Goal: Transaction & Acquisition: Purchase product/service

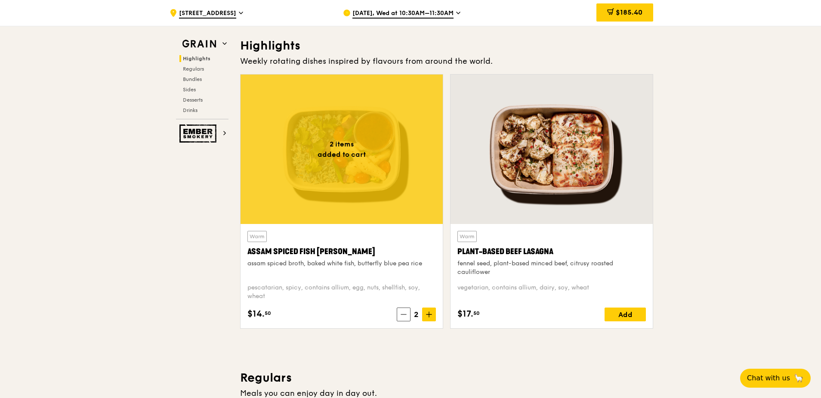
scroll to position [258, 0]
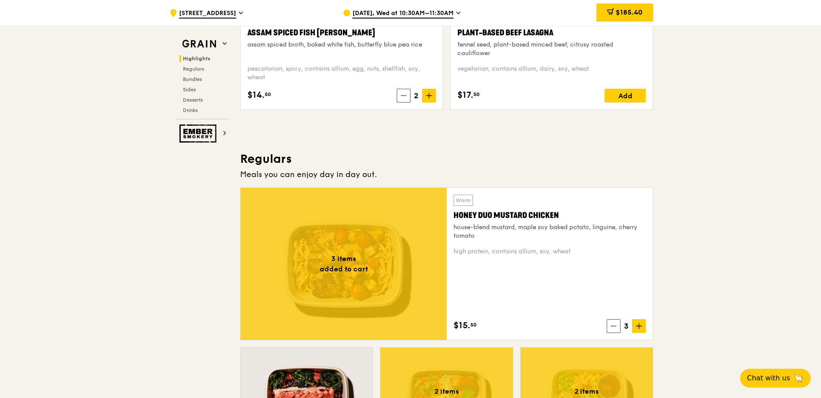
scroll to position [646, 0]
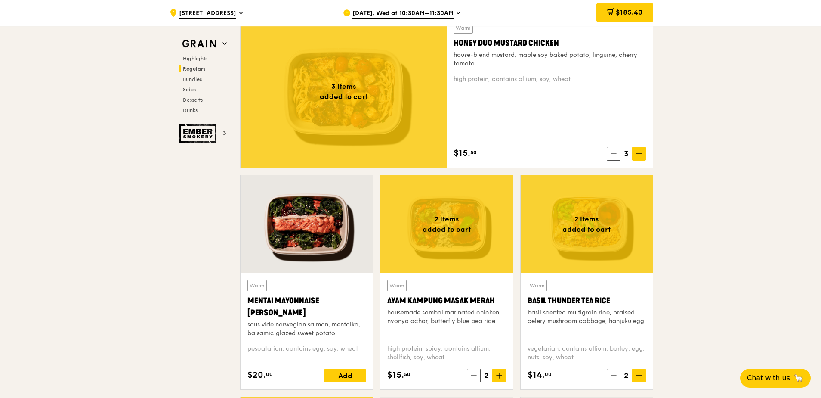
click at [610, 146] on div "Warm Honey Duo Mustard Chicken house-blend mustard, maple soy baked potato, lin…" at bounding box center [550, 91] width 192 height 138
click at [611, 152] on icon at bounding box center [614, 154] width 6 height 6
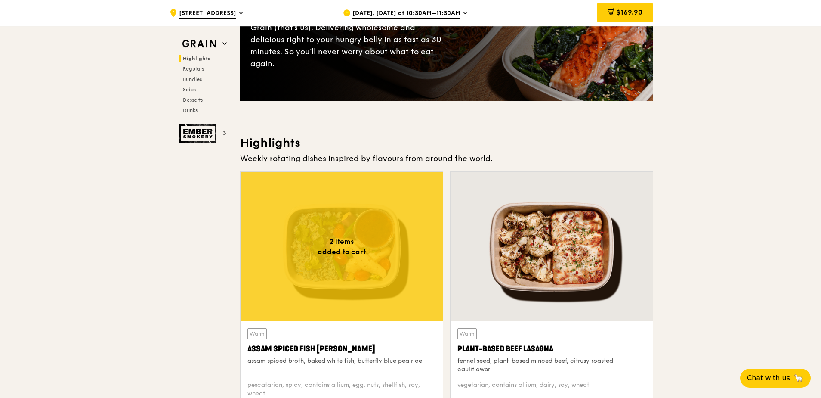
scroll to position [301, 0]
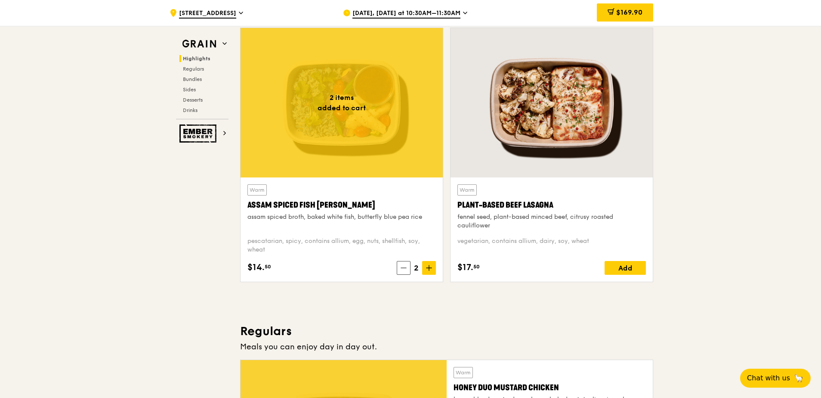
click at [395, 265] on div "$14. 50 2" at bounding box center [341, 268] width 188 height 14
click at [398, 268] on span at bounding box center [404, 268] width 14 height 14
click at [398, 268] on span at bounding box center [405, 268] width 14 height 14
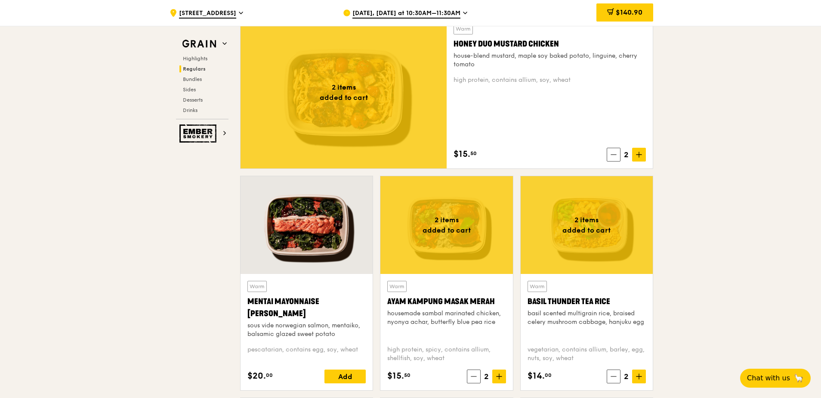
scroll to position [646, 0]
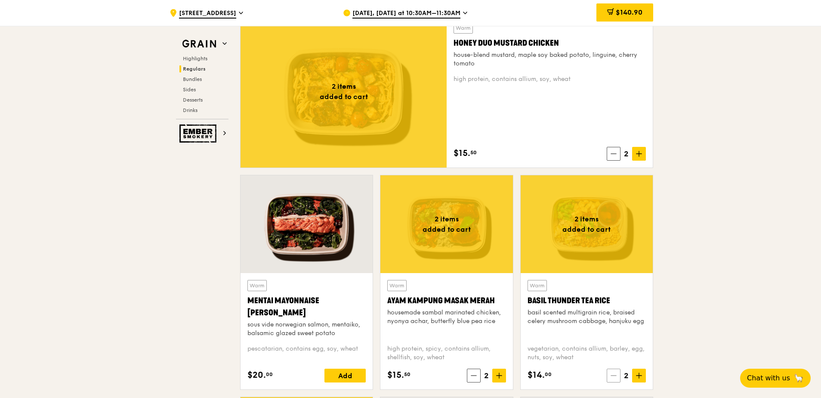
click at [609, 373] on span at bounding box center [614, 375] width 14 height 14
click at [609, 373] on span at bounding box center [615, 375] width 14 height 14
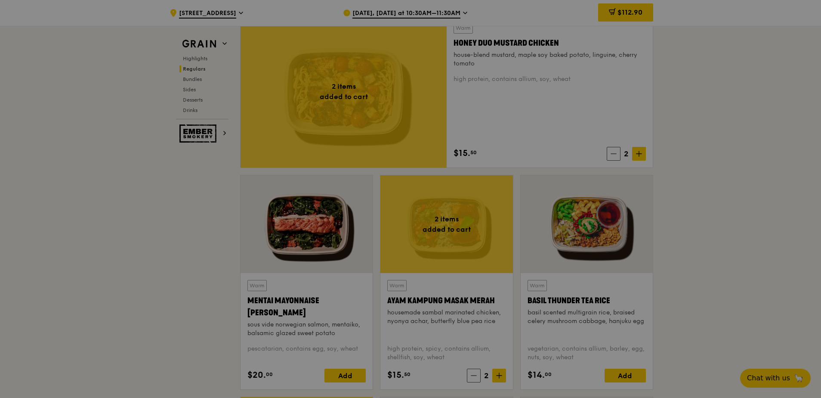
click at [470, 374] on div at bounding box center [410, 199] width 821 height 398
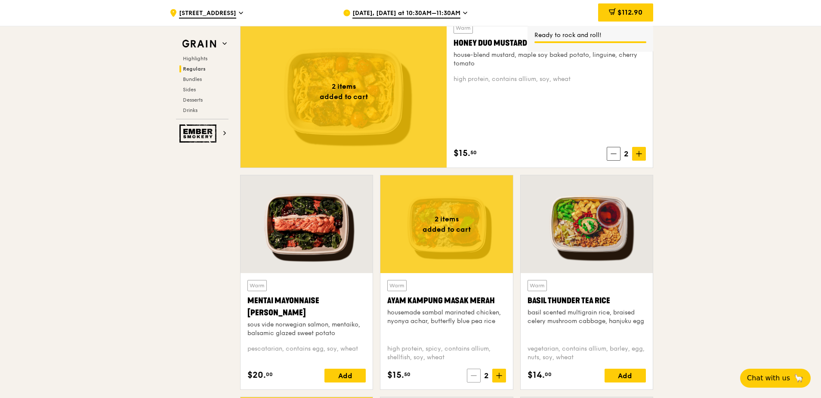
click at [471, 374] on icon at bounding box center [474, 375] width 6 height 6
click at [471, 374] on span at bounding box center [475, 375] width 14 height 14
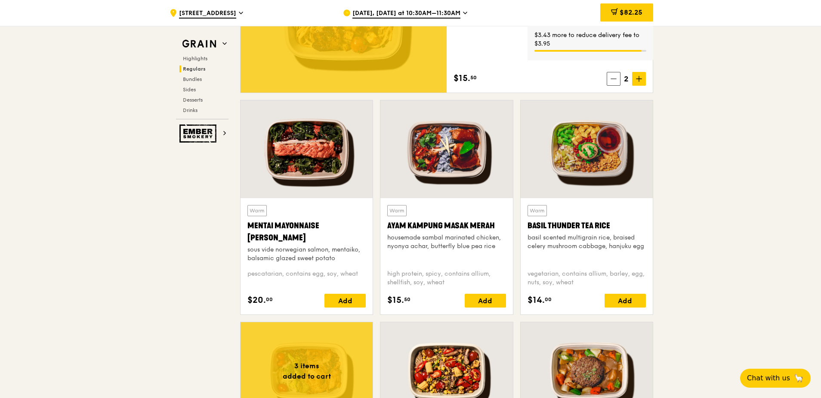
scroll to position [861, 0]
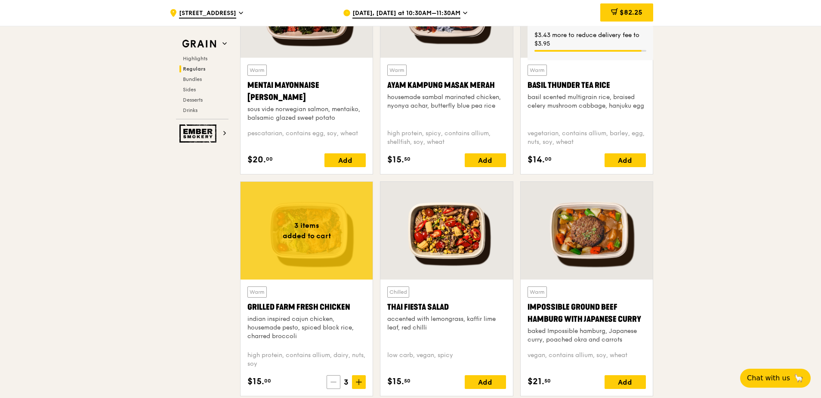
click at [336, 380] on icon at bounding box center [333, 382] width 6 height 6
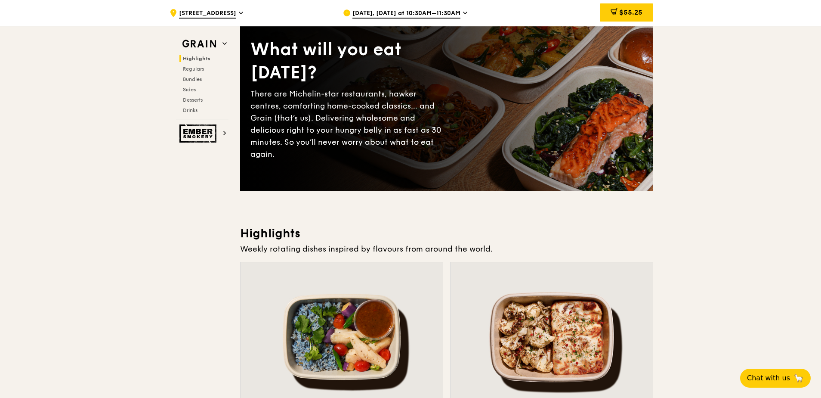
scroll to position [0, 0]
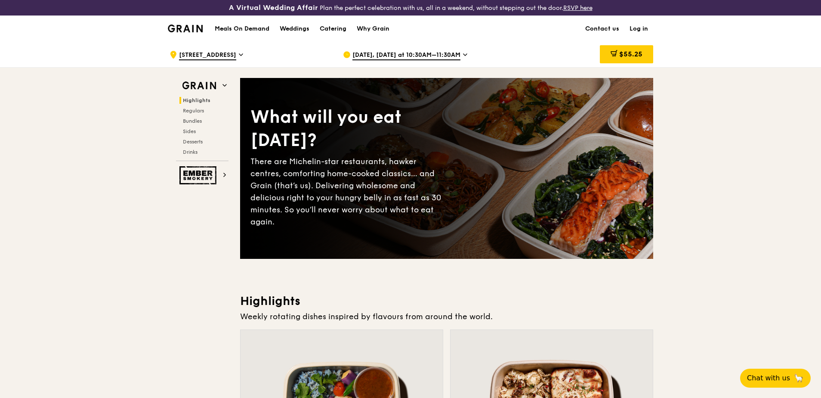
click at [409, 53] on span "[DATE], [DATE] at 10:30AM–11:30AM" at bounding box center [406, 55] width 108 height 9
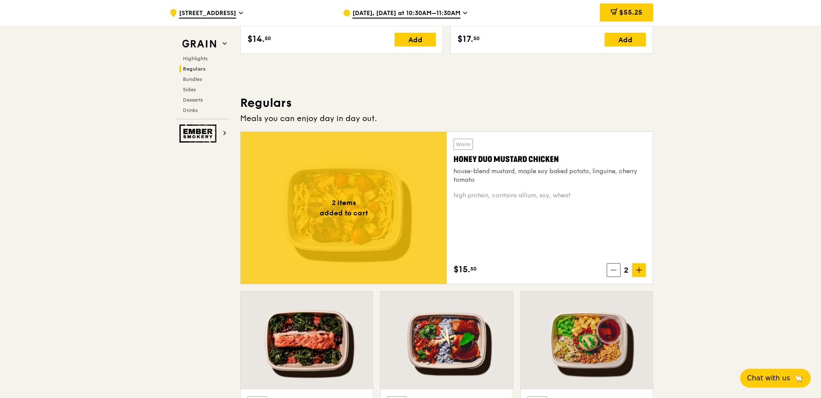
scroll to position [646, 0]
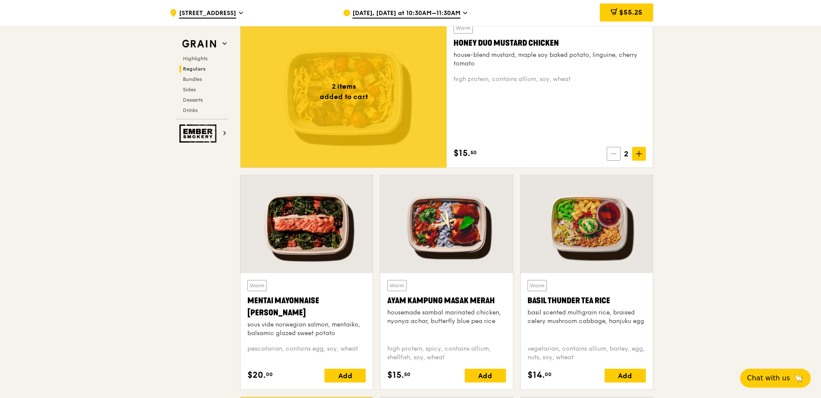
click at [610, 154] on span at bounding box center [614, 154] width 14 height 14
click at [610, 154] on span at bounding box center [615, 154] width 14 height 14
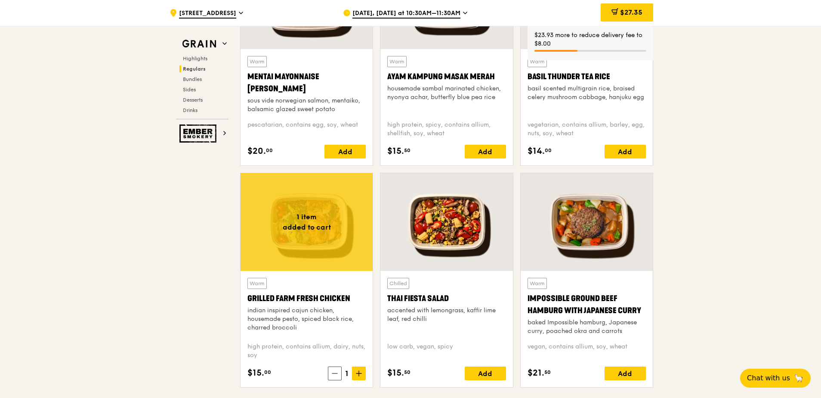
scroll to position [947, 0]
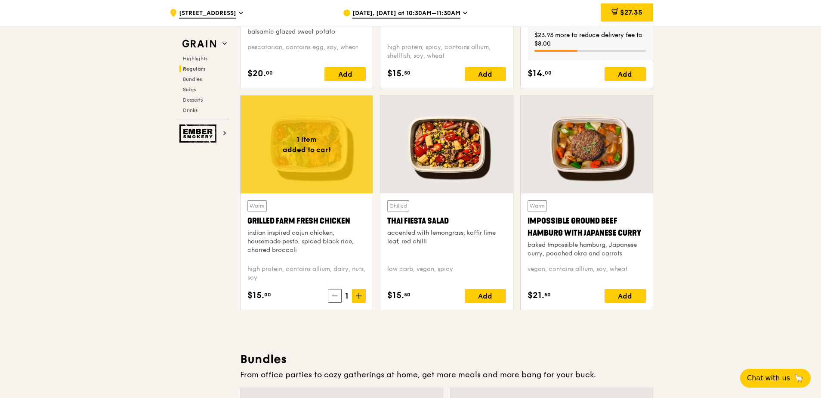
click at [324, 294] on div "$15. 00 1" at bounding box center [306, 296] width 118 height 14
click at [330, 293] on span at bounding box center [335, 296] width 14 height 14
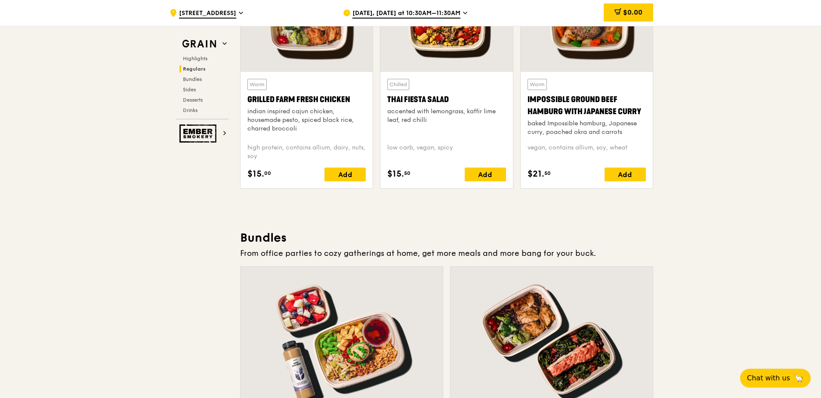
scroll to position [990, 0]
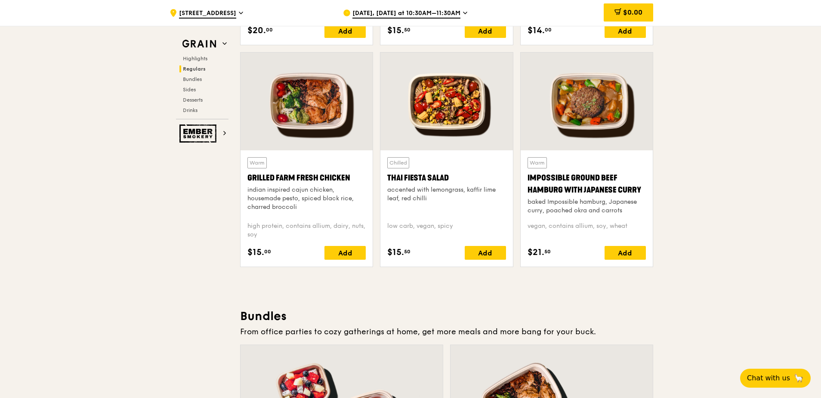
click at [454, 10] on span "[DATE], [DATE] at 10:30AM–11:30AM" at bounding box center [406, 13] width 108 height 9
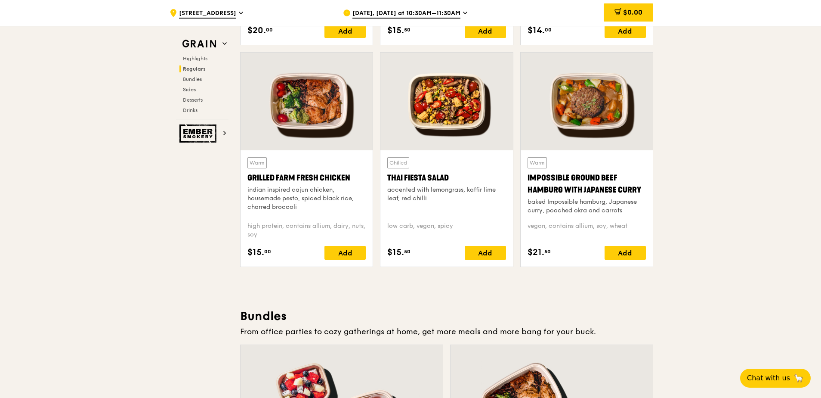
click at [415, 9] on span "[DATE], [DATE] at 10:30AM–11:30AM" at bounding box center [406, 13] width 108 height 9
